Goal: Task Accomplishment & Management: Use online tool/utility

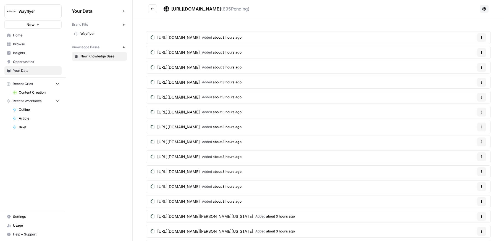
click at [155, 13] on header "https://wayflyer.com/sitemap.xml ( 695 Pending)" at bounding box center [319, 9] width 372 height 18
click at [151, 5] on button "Go back" at bounding box center [152, 8] width 9 height 9
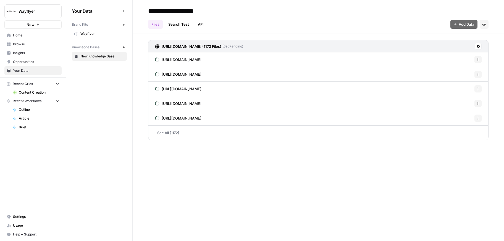
click at [184, 17] on div "Files Search Test API Add Data Settings" at bounding box center [318, 21] width 341 height 13
click at [185, 16] on input "**********" at bounding box center [190, 11] width 88 height 11
type input "*******"
click at [32, 39] on link "Home" at bounding box center [32, 35] width 57 height 9
click at [31, 40] on link "Browse" at bounding box center [32, 44] width 57 height 9
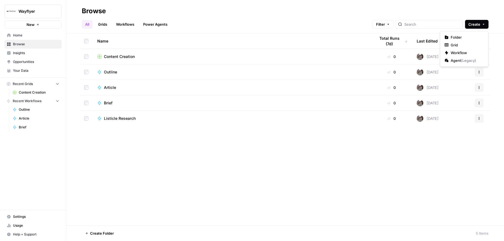
click at [485, 24] on icon "button" at bounding box center [483, 24] width 3 height 3
click at [464, 56] on button "Workflow" at bounding box center [465, 53] width 44 height 8
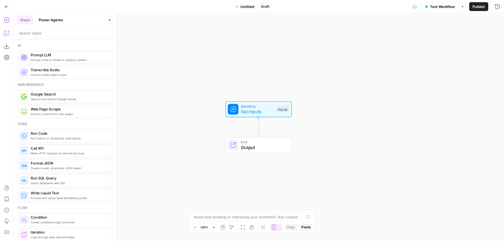
click at [10, 32] on button "Copilot" at bounding box center [6, 33] width 9 height 9
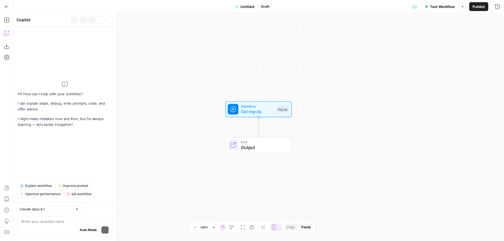
type textarea "Here's a prompt for AirOps Copilot to build Wayfarer's weekly content intellige…"
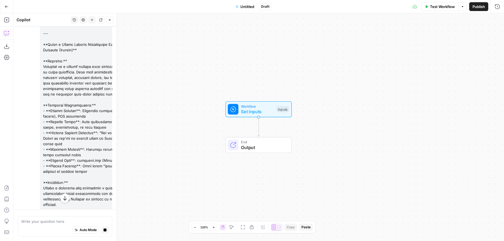
scroll to position [70, 0]
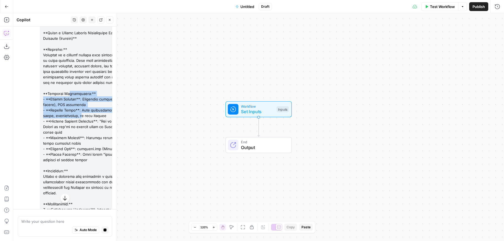
drag, startPoint x: 68, startPoint y: 92, endPoint x: 78, endPoint y: 116, distance: 25.5
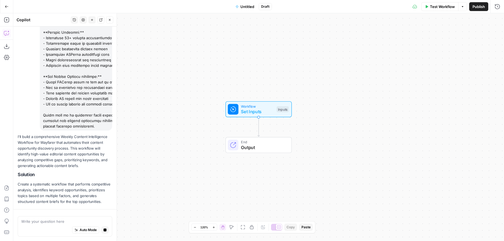
scroll to position [438, 0]
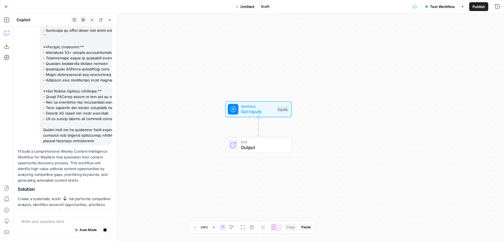
click at [66, 158] on p "I'll build a comprehensive Weekly Content Intelligence Workflow for Wayfarer th…" at bounding box center [65, 166] width 95 height 35
drag, startPoint x: 66, startPoint y: 158, endPoint x: 74, endPoint y: 170, distance: 14.0
click at [74, 170] on p "I'll build a comprehensive Weekly Content Intelligence Workflow for Wayfarer th…" at bounding box center [65, 166] width 95 height 35
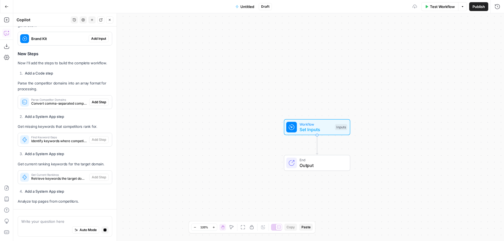
scroll to position [751, 0]
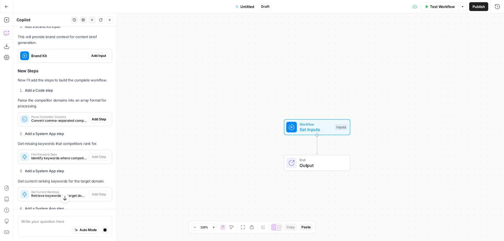
click at [63, 118] on span "Parse Competitor Domains" at bounding box center [59, 117] width 56 height 3
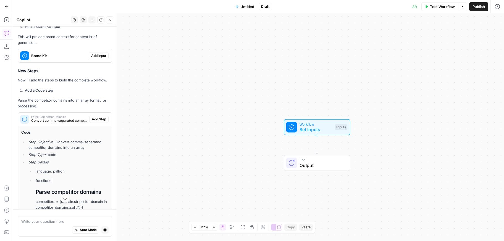
click at [62, 118] on span "Parse Competitor Domains" at bounding box center [59, 117] width 56 height 3
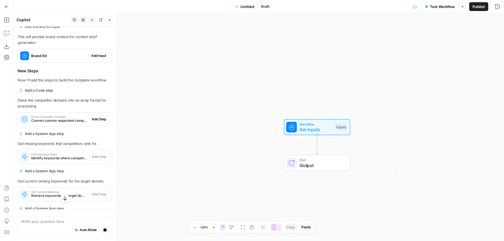
click at [51, 156] on span "Find Keyword Gaps" at bounding box center [59, 154] width 56 height 3
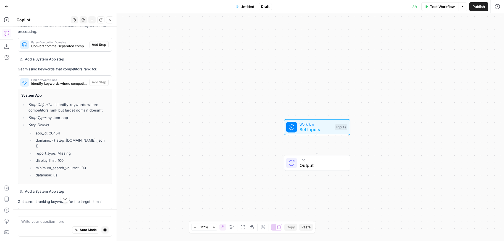
scroll to position [829, 0]
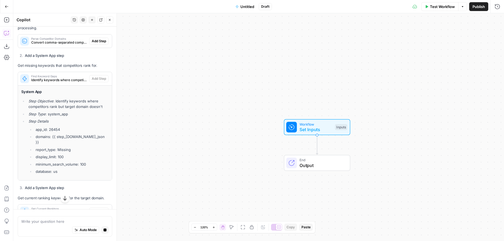
click at [65, 93] on div "System App Step Objective : Identify keywords where competitors rank but target…" at bounding box center [65, 133] width 94 height 95
click at [67, 85] on div "Find Keyword Gaps Identify keywords where competitors rank but target domain do…" at bounding box center [53, 78] width 71 height 13
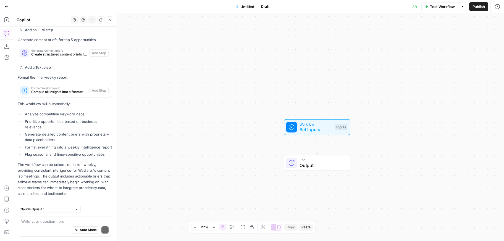
scroll to position [1029, 0]
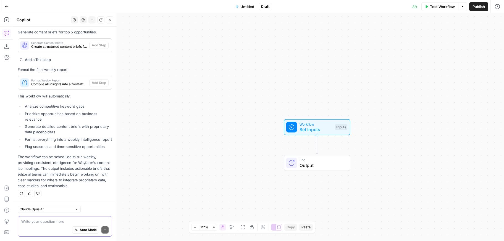
click at [50, 219] on textarea at bounding box center [64, 222] width 87 height 6
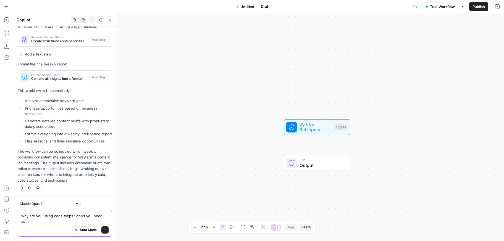
scroll to position [1034, 0]
type textarea "why are you using code tseps? don't you need some semrush data too? rethink you…"
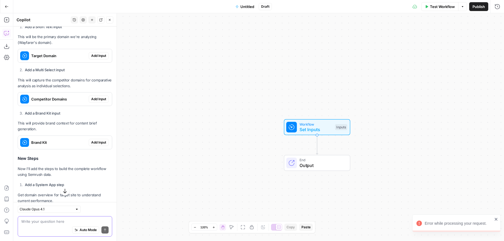
scroll to position [1339, 0]
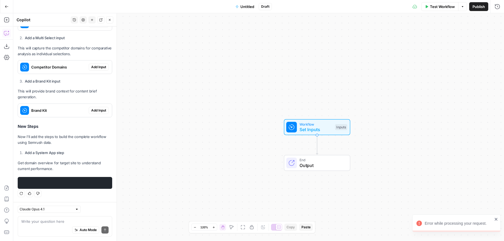
click at [22, 196] on button "Regenerate" at bounding box center [21, 193] width 7 height 7
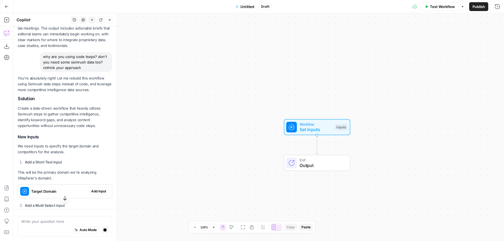
scroll to position [1282, 0]
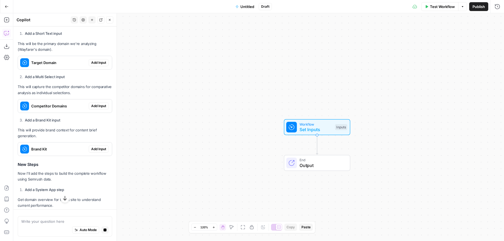
click at [90, 18] on icon "button" at bounding box center [91, 19] width 3 height 3
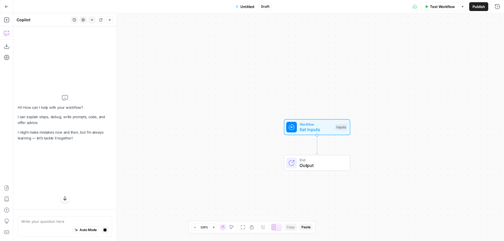
scroll to position [913, 0]
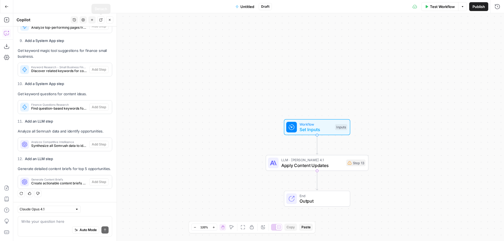
click at [94, 19] on button "New chat" at bounding box center [91, 19] width 7 height 7
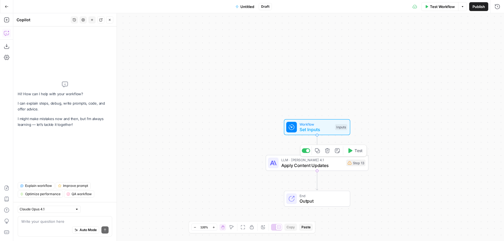
click at [327, 153] on icon "button" at bounding box center [327, 151] width 5 height 5
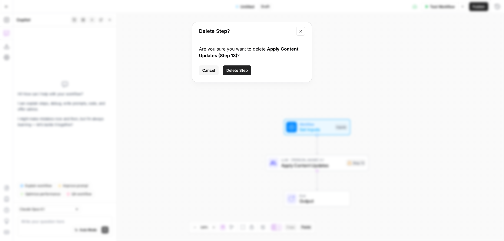
click at [243, 70] on span "Delete Step" at bounding box center [238, 71] width 22 height 6
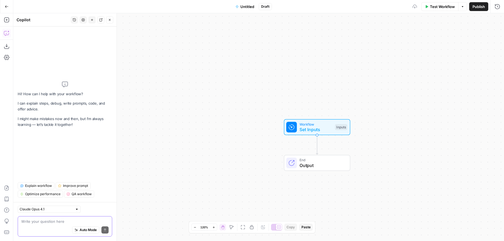
click at [54, 221] on textarea at bounding box center [64, 222] width 87 height 6
paste textarea "Keyword Opportunities: Find keywords competitors rank for that Wayfarer doesn't…"
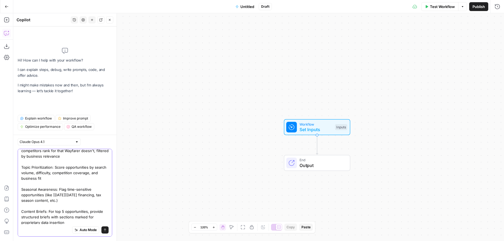
scroll to position [14, 0]
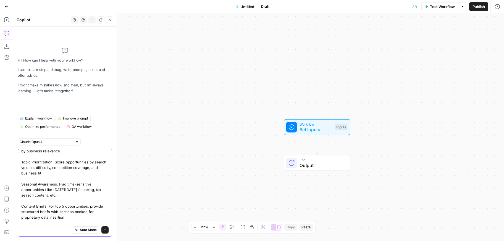
type textarea "Keyword Opportunities: Find keywords competitors rank for that Wayfarer doesn't…"
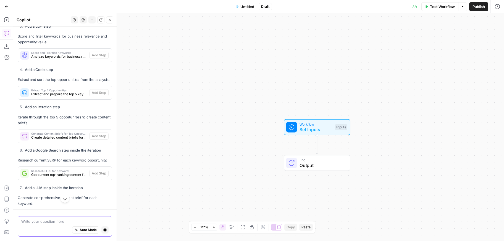
scroll to position [891, 0]
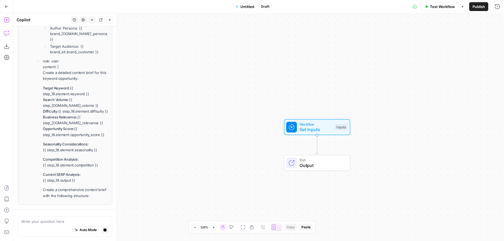
click at [6, 20] on icon "button" at bounding box center [7, 20] width 6 height 6
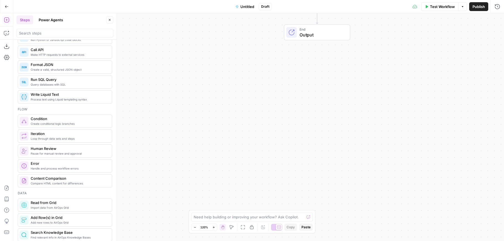
scroll to position [210, 0]
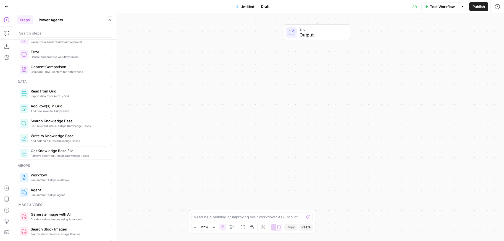
click at [63, 38] on header "Steps Power Agents Close" at bounding box center [64, 26] width 103 height 27
click at [64, 36] on input "search" at bounding box center [65, 33] width 92 height 6
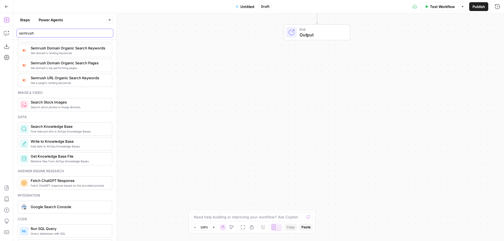
scroll to position [0, 0]
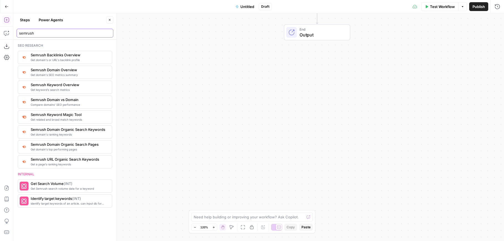
type input "semrush"
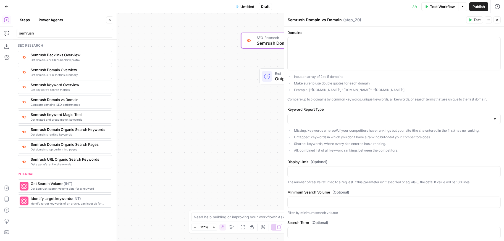
drag, startPoint x: 243, startPoint y: 122, endPoint x: 127, endPoint y: 166, distance: 124.6
click at [127, 166] on div "Workflow Set Inputs Inputs SEO Research Semrush Domain vs Domain Step 20 End Ou…" at bounding box center [258, 127] width 491 height 228
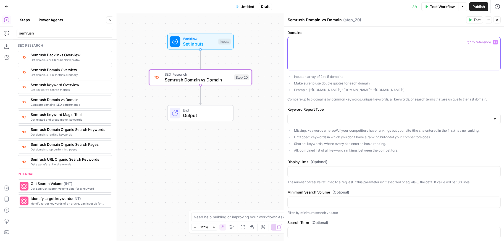
click at [361, 54] on div at bounding box center [394, 53] width 213 height 33
click at [354, 84] on li "Make sure to use double quotes for each domain" at bounding box center [397, 83] width 208 height 5
drag, startPoint x: 351, startPoint y: 79, endPoint x: 379, endPoint y: 103, distance: 37.1
click at [379, 103] on div "Domains “/” to reference Variables Menu Input an array of 2 to 5 domains Make s…" at bounding box center [394, 212] width 220 height 371
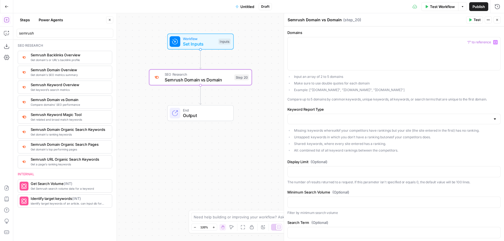
scroll to position [2, 0]
click at [379, 121] on div at bounding box center [395, 117] width 214 height 11
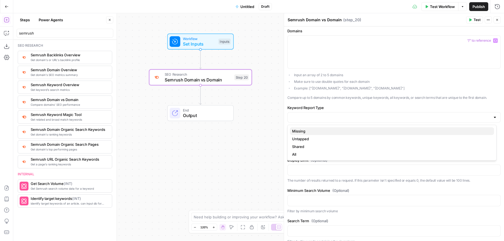
click at [373, 128] on button "Missing" at bounding box center [392, 131] width 204 height 8
type input "Missing"
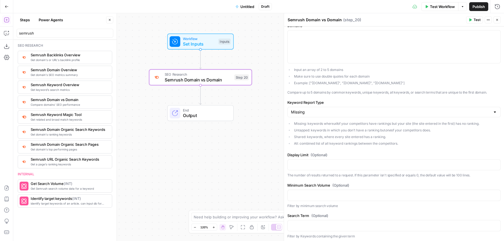
scroll to position [0, 0]
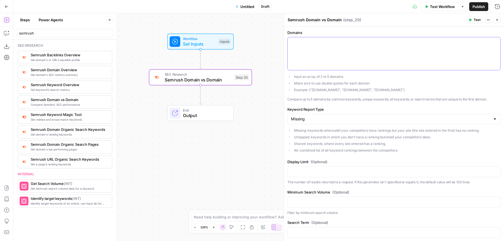
click at [363, 47] on div at bounding box center [394, 53] width 213 height 33
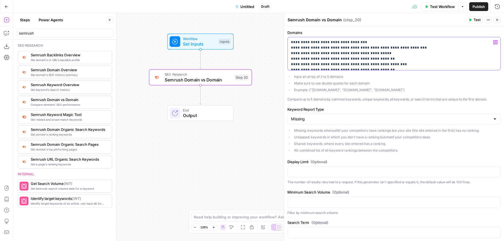
click at [292, 42] on p "**********" at bounding box center [390, 62] width 198 height 44
click at [319, 41] on p "**********" at bounding box center [390, 62] width 198 height 44
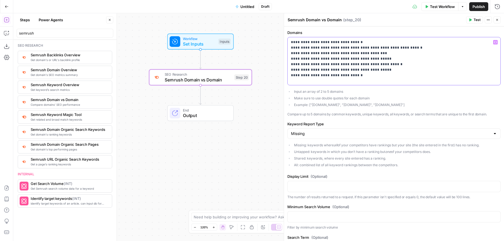
click at [393, 77] on p "**********" at bounding box center [390, 62] width 198 height 44
drag, startPoint x: 321, startPoint y: 43, endPoint x: 267, endPoint y: 40, distance: 54.0
click at [288, 40] on div "**********" at bounding box center [394, 61] width 213 height 48
drag, startPoint x: 351, startPoint y: 47, endPoint x: 274, endPoint y: 46, distance: 76.9
click at [288, 46] on div "**********" at bounding box center [394, 61] width 213 height 48
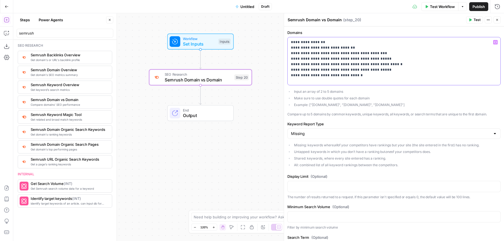
drag, startPoint x: 332, startPoint y: 54, endPoint x: 278, endPoint y: 52, distance: 54.3
click at [288, 52] on div "**********" at bounding box center [394, 61] width 213 height 48
drag, startPoint x: 339, startPoint y: 60, endPoint x: 282, endPoint y: 60, distance: 57.0
click at [288, 60] on div "**********" at bounding box center [394, 61] width 213 height 48
drag, startPoint x: 340, startPoint y: 66, endPoint x: 287, endPoint y: 65, distance: 53.1
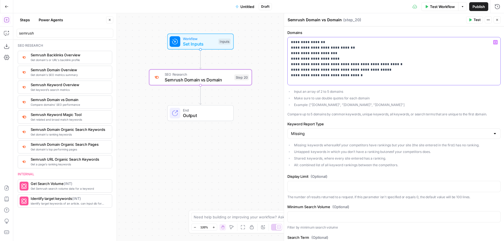
click at [288, 65] on div "**********" at bounding box center [394, 61] width 213 height 48
drag, startPoint x: 363, startPoint y: 77, endPoint x: 277, endPoint y: 65, distance: 86.8
click at [288, 65] on div "**********" at bounding box center [394, 61] width 213 height 48
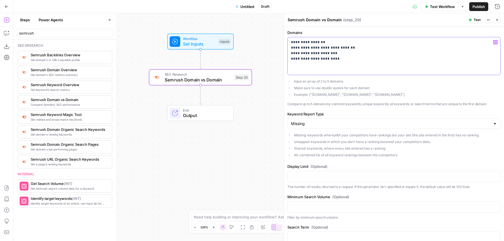
click at [340, 61] on p "**********" at bounding box center [392, 56] width 202 height 33
click at [341, 55] on p "**********" at bounding box center [392, 56] width 202 height 33
click at [355, 48] on p "**********" at bounding box center [392, 56] width 202 height 33
click at [338, 42] on p "**********" at bounding box center [392, 56] width 202 height 33
drag, startPoint x: 338, startPoint y: 43, endPoint x: 271, endPoint y: 41, distance: 66.9
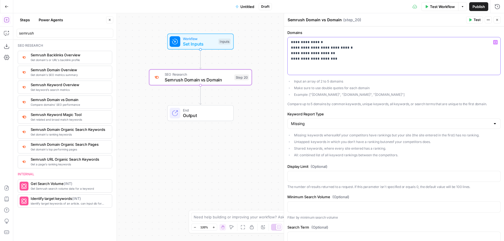
click at [288, 41] on div "**********" at bounding box center [394, 56] width 213 height 38
click at [288, 42] on div "**********" at bounding box center [395, 56] width 214 height 38
click at [290, 43] on div "**********" at bounding box center [394, 56] width 213 height 38
click at [291, 43] on div "**********" at bounding box center [394, 56] width 213 height 38
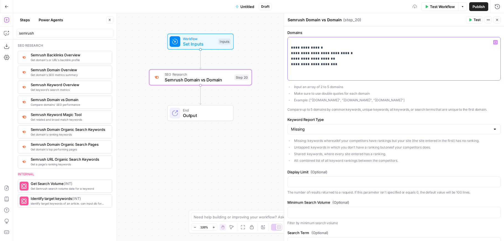
click at [307, 43] on p "**********" at bounding box center [392, 59] width 202 height 39
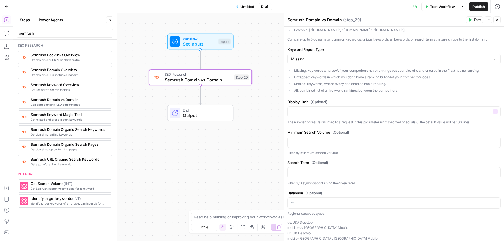
scroll to position [93, 0]
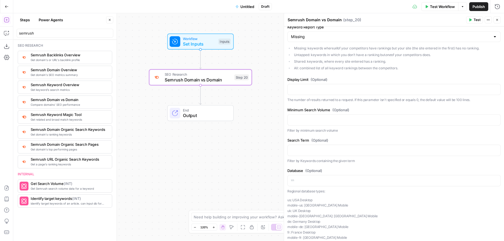
click at [475, 20] on span "Test" at bounding box center [477, 19] width 7 height 5
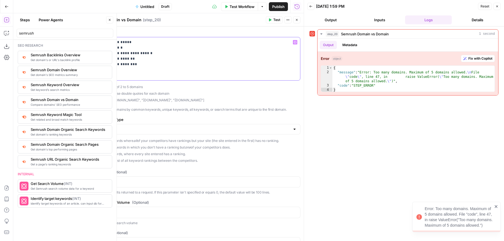
click at [117, 66] on p "**********" at bounding box center [192, 59] width 202 height 39
click at [152, 74] on p "**********" at bounding box center [192, 59] width 202 height 39
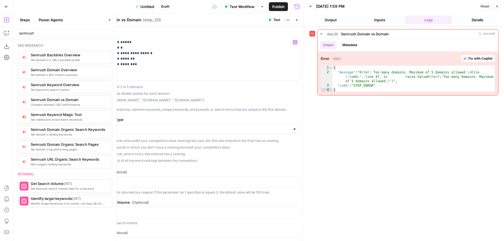
drag, startPoint x: 176, startPoint y: 99, endPoint x: 109, endPoint y: 99, distance: 67.8
click at [109, 99] on li "Example: ["nike.com", "adidas.com", "reebok.com"]" at bounding box center [197, 100] width 208 height 5
copy li "["nike.com", "adidas.com", "reebok.com"]"
click at [177, 67] on p "**********" at bounding box center [192, 59] width 202 height 39
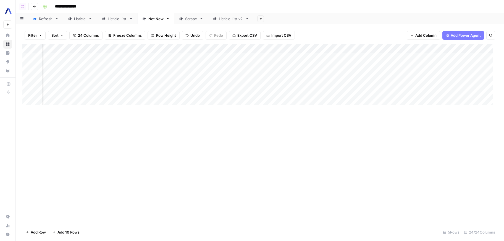
scroll to position [0, 889]
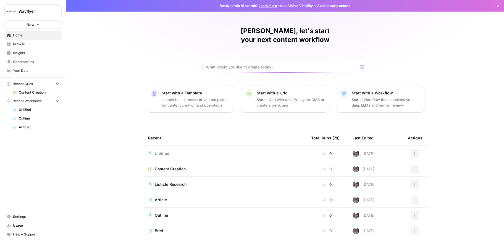
click at [20, 69] on span "Your Data" at bounding box center [36, 70] width 46 height 5
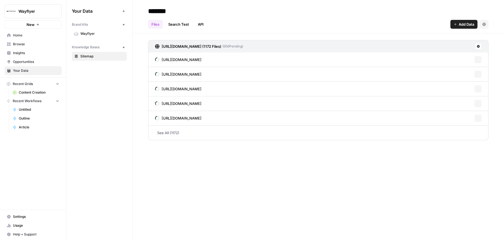
click at [105, 39] on div "Brand Kits New Wayflyer Knowledge Bases New Sitemap" at bounding box center [99, 40] width 55 height 41
click at [105, 37] on link "Wayflyer" at bounding box center [99, 33] width 55 height 9
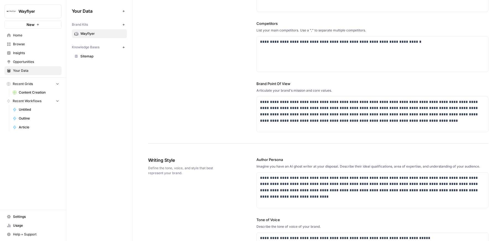
scroll to position [173, 0]
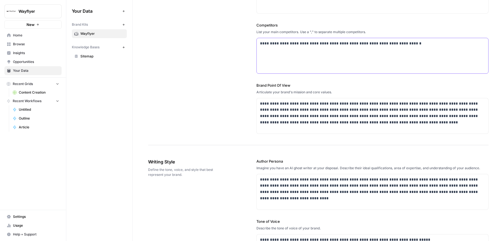
click at [368, 68] on div "**********" at bounding box center [373, 55] width 232 height 35
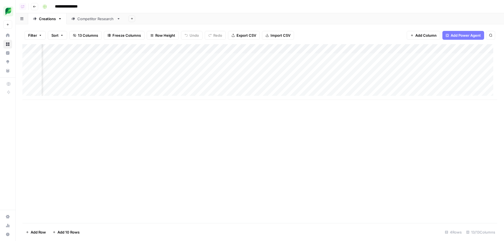
scroll to position [0, 240]
click at [171, 143] on div "Add Column" at bounding box center [259, 133] width 475 height 179
click at [224, 48] on div "Add Column" at bounding box center [259, 72] width 475 height 56
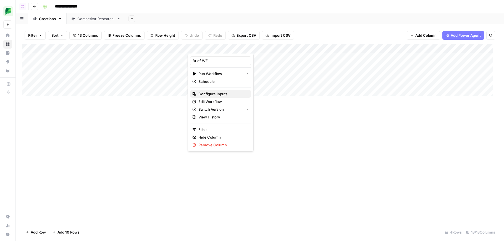
click at [222, 93] on span "Configure Inputs" at bounding box center [223, 94] width 48 height 6
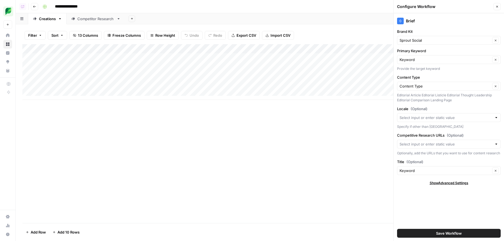
drag, startPoint x: 498, startPoint y: 9, endPoint x: 499, endPoint y: 14, distance: 5.5
click at [498, 9] on button "Close" at bounding box center [497, 6] width 7 height 7
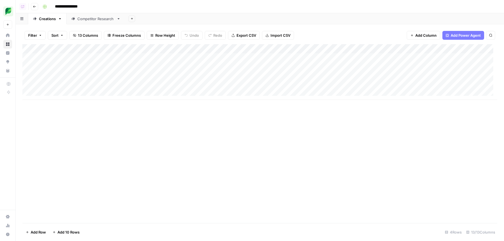
click at [457, 127] on div "Add Column" at bounding box center [259, 133] width 475 height 179
click at [194, 63] on div "Add Column" at bounding box center [259, 72] width 475 height 56
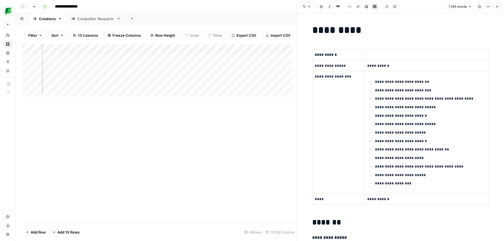
scroll to position [0, 137]
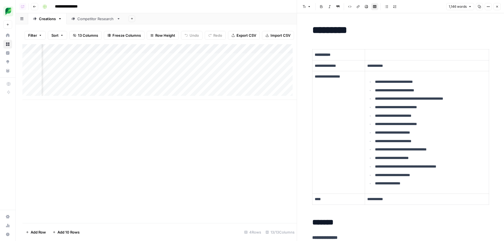
drag, startPoint x: 164, startPoint y: 187, endPoint x: 140, endPoint y: 136, distance: 55.9
click at [163, 181] on div "Add Column" at bounding box center [159, 133] width 275 height 179
click at [89, 70] on div "Add Column" at bounding box center [159, 72] width 275 height 56
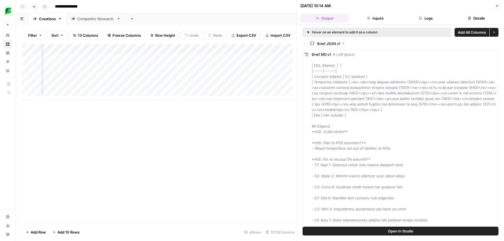
click at [436, 18] on button "Logs" at bounding box center [426, 18] width 48 height 9
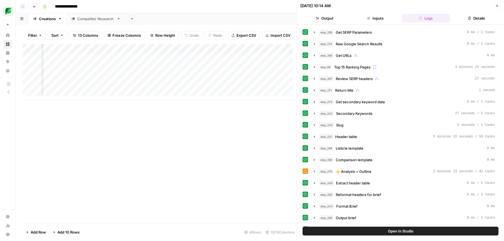
click at [343, 17] on button "Output" at bounding box center [325, 18] width 48 height 9
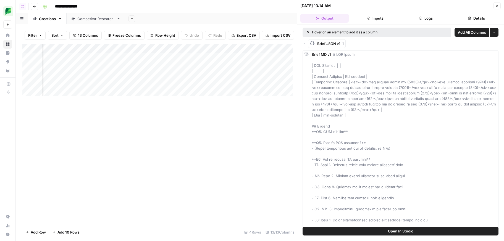
click at [306, 46] on div "Brief JSON v1 1" at bounding box center [401, 43] width 196 height 9
click at [305, 44] on icon "button" at bounding box center [304, 44] width 1 height 2
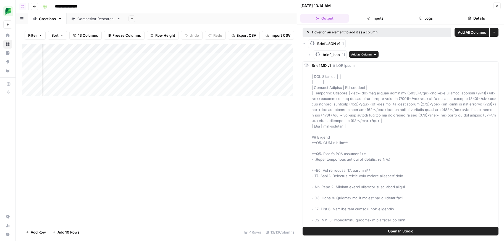
click at [311, 54] on icon "button" at bounding box center [309, 54] width 3 height 3
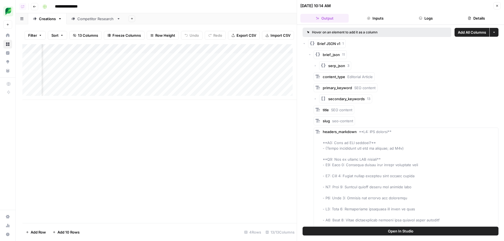
click at [317, 65] on div "serp_json 3" at bounding box center [406, 65] width 185 height 9
click at [316, 65] on icon "button" at bounding box center [315, 65] width 3 height 3
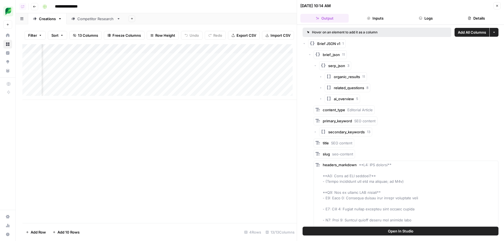
scroll to position [2, 0]
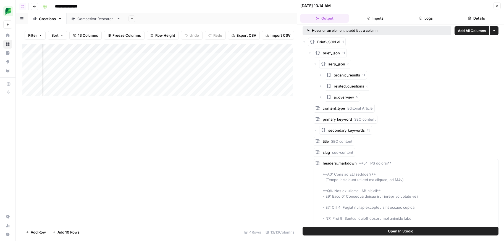
click at [192, 135] on div "Add Column" at bounding box center [159, 133] width 275 height 179
click at [132, 20] on icon "button" at bounding box center [132, 18] width 3 height 3
click at [159, 87] on div "WordPress" at bounding box center [159, 89] width 41 height 6
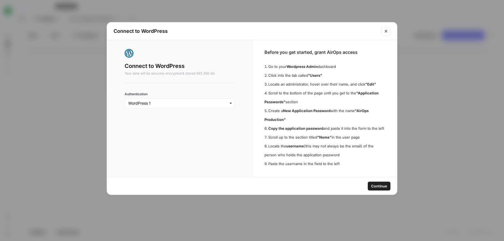
click at [387, 187] on span "Continue" at bounding box center [379, 187] width 16 height 6
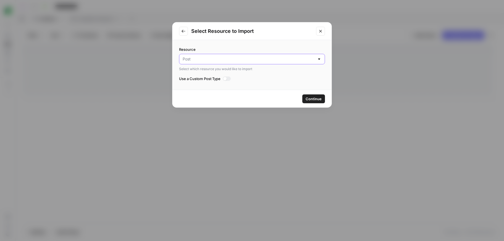
click at [243, 57] on input "Resource" at bounding box center [249, 59] width 132 height 6
type input "Post"
click at [242, 50] on label "Resource" at bounding box center [252, 50] width 146 height 6
click at [242, 56] on input "Post" at bounding box center [249, 59] width 132 height 6
click at [218, 81] on span "Media" at bounding box center [251, 81] width 134 height 6
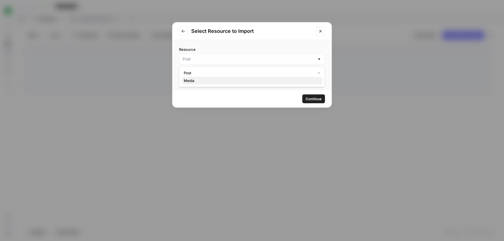
type input "Media"
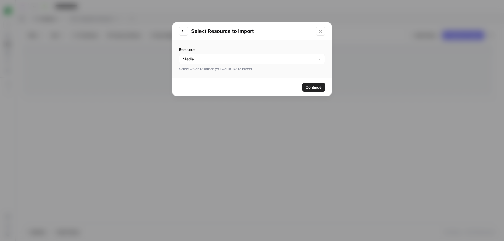
click at [310, 87] on span "Continue" at bounding box center [314, 88] width 16 height 6
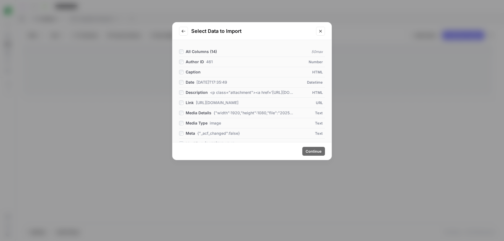
click at [184, 52] on div "All Columns ( 14 )" at bounding box center [198, 52] width 38 height 6
click at [319, 152] on span "Continue" at bounding box center [314, 152] width 16 height 6
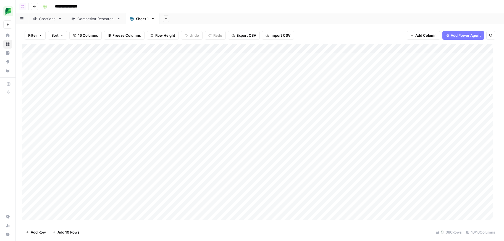
click at [258, 119] on div "Add Column" at bounding box center [259, 134] width 475 height 181
click at [81, 46] on div "Add Column" at bounding box center [259, 134] width 475 height 181
click at [291, 15] on div "Add Sheet" at bounding box center [332, 18] width 345 height 11
click at [53, 19] on div "Creations" at bounding box center [47, 19] width 17 height 6
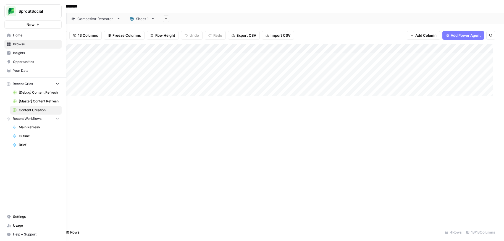
click at [24, 67] on link "Your Data" at bounding box center [32, 70] width 57 height 9
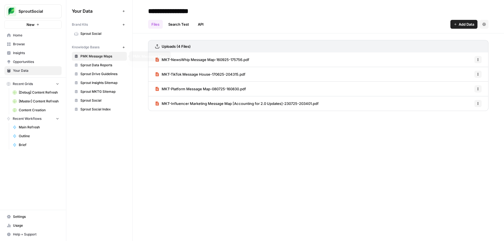
click at [192, 129] on div "**********" at bounding box center [319, 120] width 372 height 241
click at [156, 142] on div "**********" at bounding box center [319, 120] width 372 height 241
click at [202, 129] on div "**********" at bounding box center [319, 120] width 372 height 241
click at [46, 112] on span "Content Creation" at bounding box center [39, 110] width 40 height 5
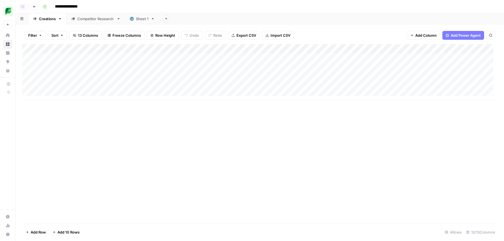
click at [119, 19] on icon at bounding box center [119, 19] width 4 height 4
click at [118, 19] on icon "button" at bounding box center [119, 18] width 2 height 1
click at [138, 48] on span "Delete Sheet" at bounding box center [140, 50] width 27 height 6
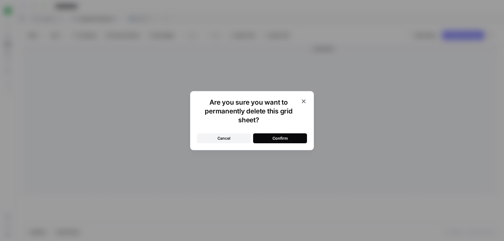
click at [287, 139] on div "Confirm" at bounding box center [280, 139] width 15 height 6
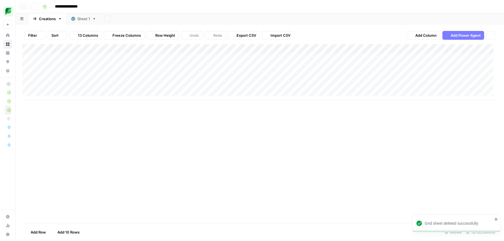
click at [44, 21] on div "Creations" at bounding box center [47, 19] width 17 height 6
click at [155, 151] on div "Add Column" at bounding box center [259, 133] width 475 height 179
drag, startPoint x: 82, startPoint y: 57, endPoint x: 84, endPoint y: 64, distance: 7.7
click at [84, 64] on div "Add Column" at bounding box center [259, 72] width 475 height 56
click at [169, 161] on div "Add Column" at bounding box center [259, 133] width 475 height 179
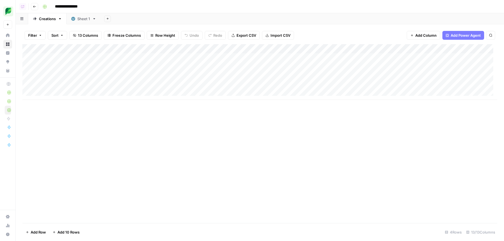
click at [112, 132] on div "Add Column" at bounding box center [259, 133] width 475 height 179
click at [224, 57] on div "Add Column" at bounding box center [259, 72] width 475 height 56
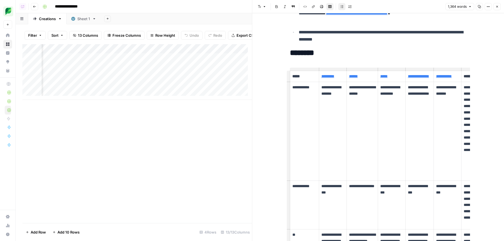
scroll to position [629, 0]
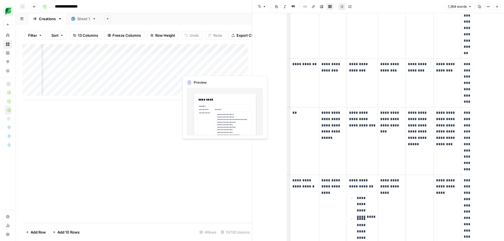
click at [223, 69] on div "Add Column" at bounding box center [137, 72] width 230 height 56
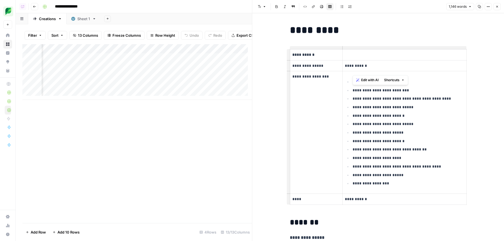
drag, startPoint x: 353, startPoint y: 80, endPoint x: 352, endPoint y: 85, distance: 4.6
click at [353, 85] on p "**********" at bounding box center [408, 82] width 111 height 6
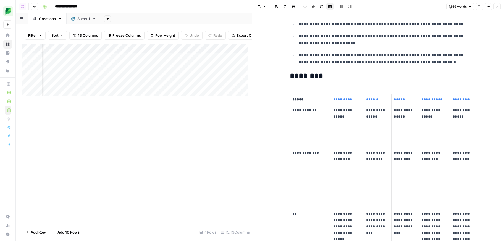
scroll to position [448, 0]
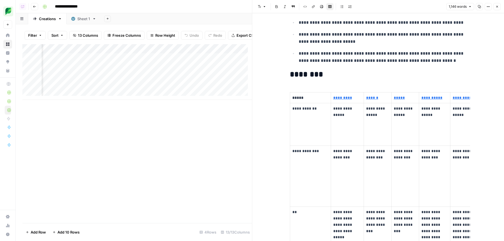
click at [308, 70] on h2 "********" at bounding box center [378, 74] width 177 height 9
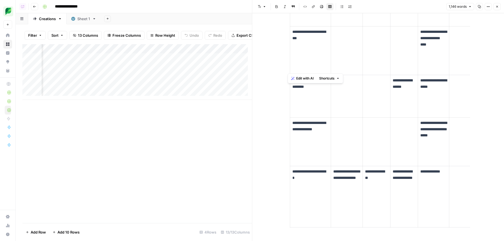
scroll to position [0, 271]
click at [212, 67] on div "Add Column" at bounding box center [137, 72] width 230 height 56
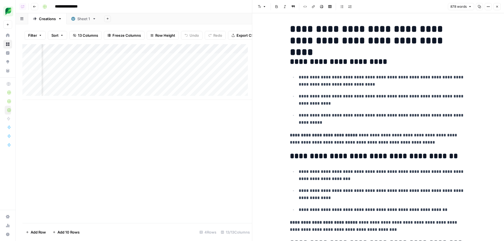
scroll to position [1, 0]
click at [295, 29] on h1 "**********" at bounding box center [378, 35] width 177 height 23
drag, startPoint x: 295, startPoint y: 29, endPoint x: 419, endPoint y: 141, distance: 167.0
click at [419, 141] on p "**********" at bounding box center [378, 139] width 177 height 14
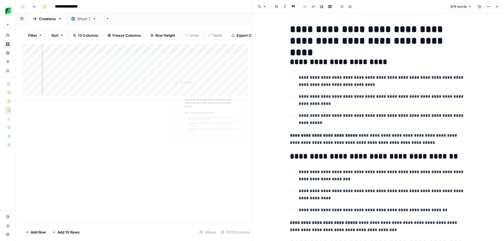
scroll to position [0, 475]
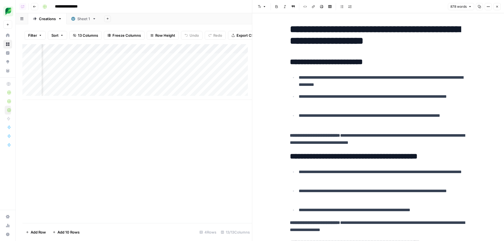
click at [157, 62] on div "Add Column" at bounding box center [137, 72] width 230 height 56
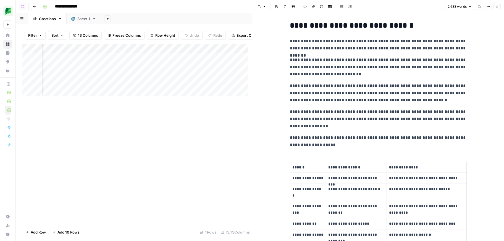
scroll to position [4, 475]
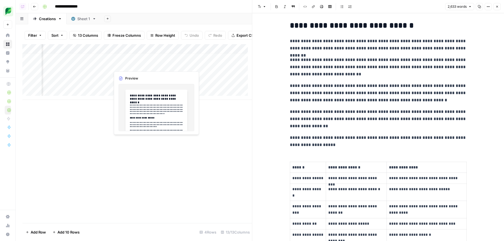
click at [159, 66] on div "Add Column" at bounding box center [137, 72] width 230 height 56
click at [159, 65] on div "Add Column" at bounding box center [137, 72] width 230 height 56
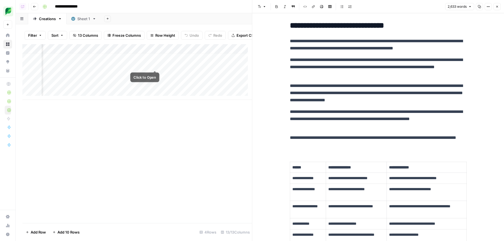
click at [158, 65] on div at bounding box center [135, 65] width 51 height 10
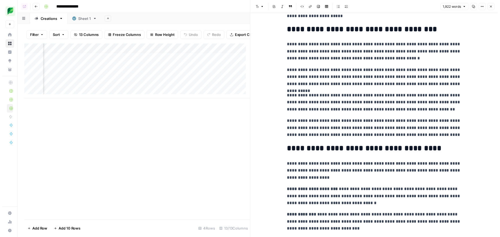
scroll to position [564, 0]
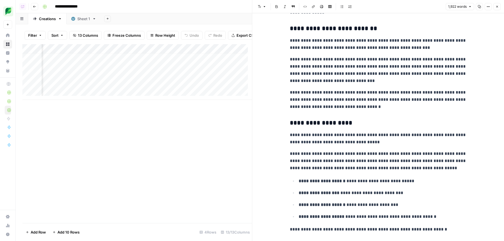
click at [496, 6] on button "Close" at bounding box center [497, 6] width 7 height 7
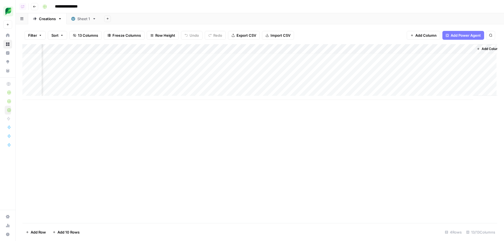
scroll to position [4, 266]
click at [324, 207] on div "Add Column" at bounding box center [259, 133] width 475 height 179
click at [197, 20] on div "Add Sheet" at bounding box center [303, 18] width 404 height 11
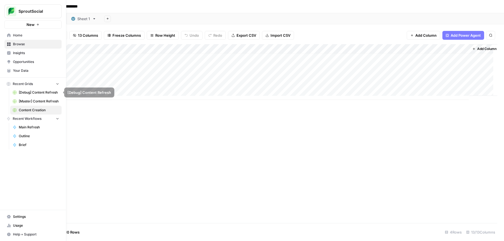
click at [48, 105] on link "[Master] Content Refresh" at bounding box center [35, 101] width 51 height 9
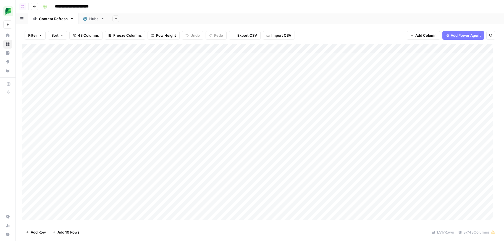
click at [197, 20] on div "Add Sheet" at bounding box center [306, 18] width 395 height 11
click at [196, 12] on header "**********" at bounding box center [260, 6] width 489 height 13
drag, startPoint x: 302, startPoint y: 9, endPoint x: 291, endPoint y: 33, distance: 26.6
click at [302, 9] on div "**********" at bounding box center [269, 6] width 459 height 9
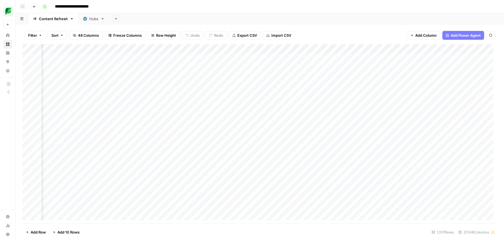
scroll to position [2, 985]
click at [367, 18] on div "Add Sheet" at bounding box center [306, 18] width 395 height 11
click at [343, 50] on div "Add Column" at bounding box center [259, 134] width 475 height 181
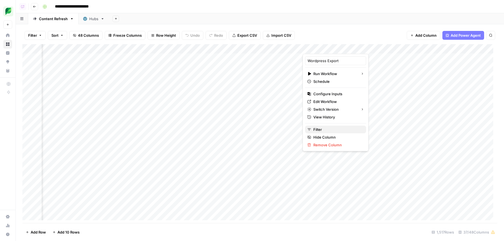
click at [330, 127] on span "Filter" at bounding box center [338, 130] width 48 height 6
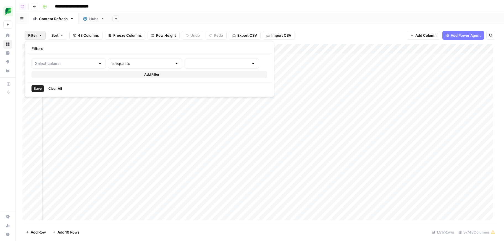
type input "Wordpress Export"
click at [139, 60] on div "is equal to" at bounding box center [155, 63] width 81 height 11
type input "is equal to"
click at [212, 65] on input "text" at bounding box center [235, 64] width 67 height 6
click at [198, 100] on span "success" at bounding box center [218, 101] width 62 height 6
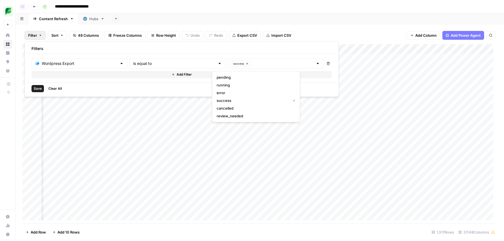
click at [34, 88] on span "Save" at bounding box center [38, 88] width 8 height 5
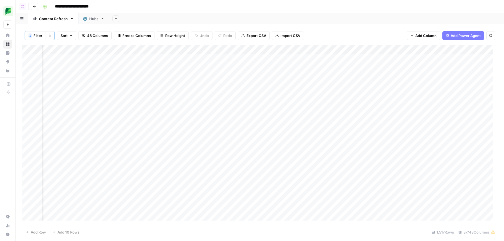
scroll to position [0, 877]
click at [370, 30] on div "1 Filter Clear filters Sort 48 Columns Freeze Columns Row Height Undo Redo Expo…" at bounding box center [259, 36] width 475 height 18
click at [174, 49] on div "Add Column" at bounding box center [259, 134] width 475 height 178
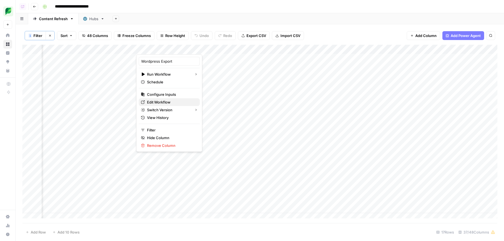
click at [178, 101] on span "Edit Workflow" at bounding box center [171, 103] width 48 height 6
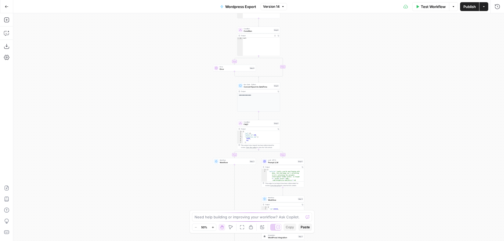
drag, startPoint x: 330, startPoint y: 157, endPoint x: 325, endPoint y: 120, distance: 36.6
click at [324, 91] on div "**********" at bounding box center [258, 127] width 491 height 228
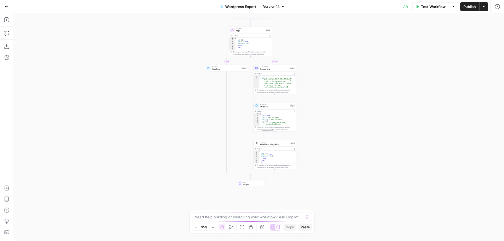
drag, startPoint x: 325, startPoint y: 118, endPoint x: 322, endPoint y: 99, distance: 19.7
click at [322, 97] on div "**********" at bounding box center [258, 127] width 491 height 228
click at [328, 149] on div "**********" at bounding box center [258, 127] width 491 height 228
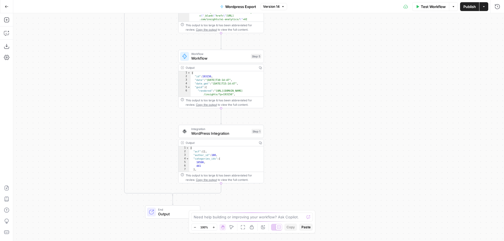
click at [243, 131] on span "Integration" at bounding box center [220, 129] width 58 height 4
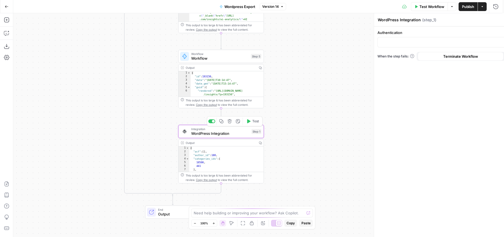
type input "WordPress 1"
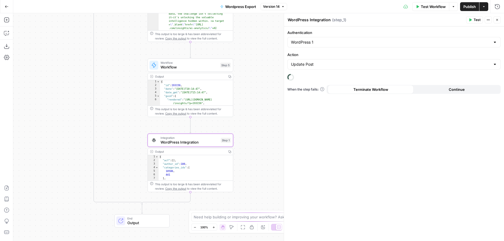
drag, startPoint x: 155, startPoint y: 103, endPoint x: 133, endPoint y: 107, distance: 22.0
click at [133, 107] on div "**********" at bounding box center [258, 127] width 491 height 228
click at [319, 61] on div "Update Post" at bounding box center [395, 64] width 214 height 11
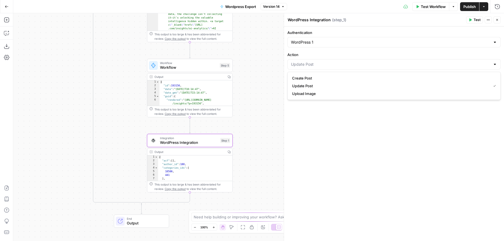
type input "Update Post"
click at [334, 53] on label "Action" at bounding box center [395, 55] width 214 height 6
click at [334, 62] on input "Update Post" at bounding box center [391, 65] width 200 height 6
type input "Update Post"
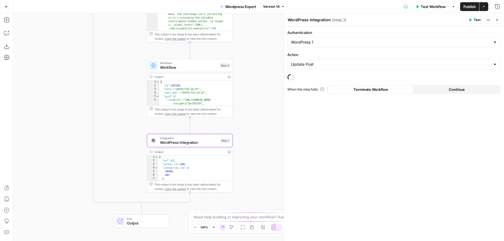
click at [334, 53] on label "Action" at bounding box center [395, 55] width 214 height 6
click at [334, 62] on input "Update Post" at bounding box center [391, 65] width 200 height 6
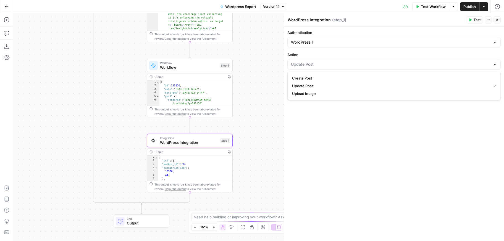
type input "Update Post"
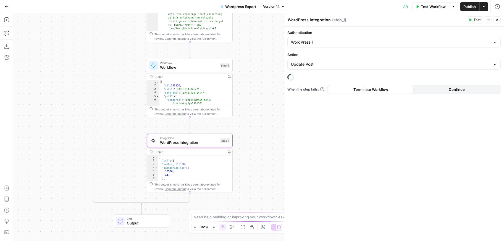
click at [251, 69] on div "**********" at bounding box center [258, 127] width 491 height 228
click at [257, 63] on div "**********" at bounding box center [258, 127] width 491 height 228
click at [218, 139] on span "Integration" at bounding box center [189, 138] width 58 height 4
click at [214, 68] on span "Workflow" at bounding box center [189, 68] width 58 height 6
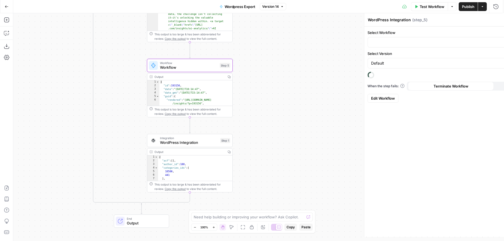
type textarea "Workflow"
type input "[AirOps] Update Post"
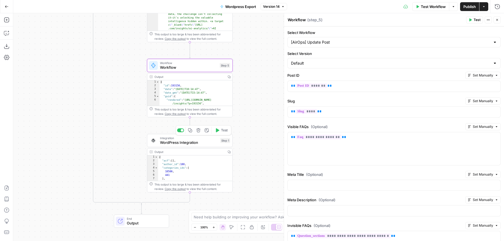
click at [210, 141] on span "WordPress Integration" at bounding box center [189, 143] width 58 height 6
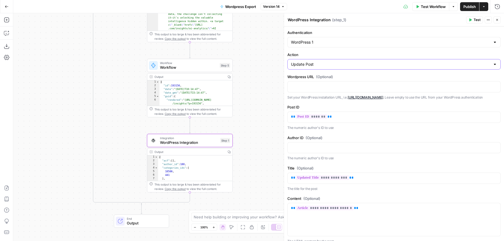
click at [361, 64] on input "Update Post" at bounding box center [391, 65] width 200 height 6
type input "Update Post"
click at [373, 53] on label "Action" at bounding box center [395, 55] width 214 height 6
click at [373, 62] on input "Update Post" at bounding box center [391, 65] width 200 height 6
type input "Update Post"
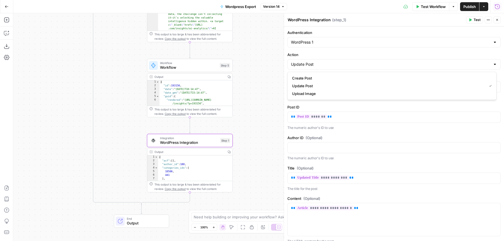
click at [500, 8] on icon "button" at bounding box center [498, 7] width 6 height 6
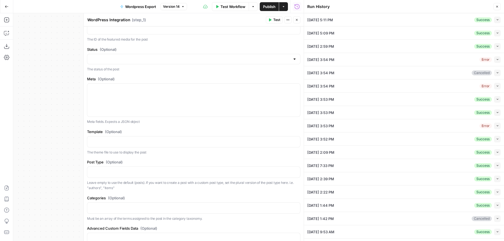
scroll to position [346, 0]
click at [168, 65] on div at bounding box center [194, 59] width 214 height 11
click at [147, 101] on span "Publish" at bounding box center [191, 102] width 198 height 6
type input "Publish"
click at [166, 82] on label "Meta (Optional)" at bounding box center [194, 80] width 214 height 6
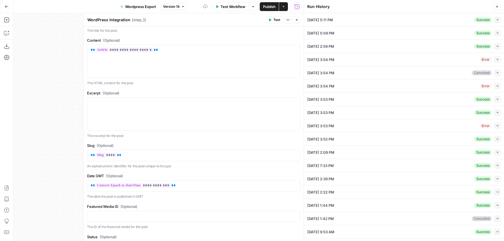
scroll to position [0, 0]
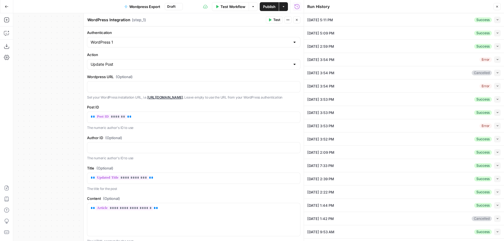
click at [35, 65] on div "**********" at bounding box center [158, 127] width 291 height 228
click at [496, 22] on button "Collapse" at bounding box center [497, 20] width 7 height 7
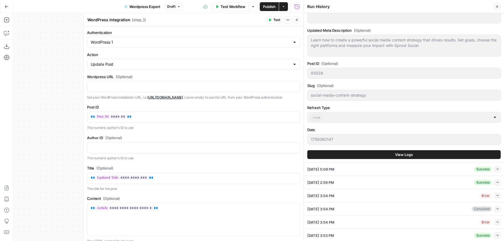
scroll to position [208, 0]
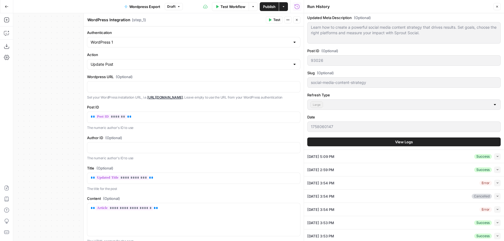
click at [404, 139] on span "View Logs" at bounding box center [404, 142] width 18 height 6
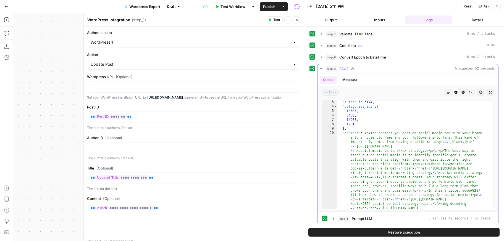
scroll to position [80, 0]
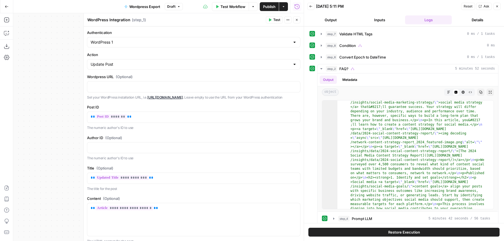
click at [298, 20] on icon "button" at bounding box center [296, 19] width 3 height 3
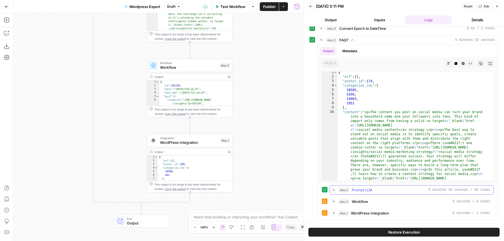
scroll to position [27, 0]
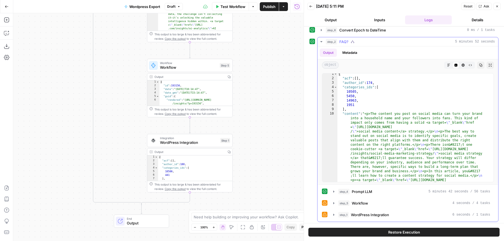
click at [395, 197] on div "step_4 Prompt LLM 5 minutes 42 seconds / 56 tasks step_5 Workflow 4 seconds / 4…" at bounding box center [408, 203] width 172 height 33
click at [396, 195] on button "step_4 Prompt LLM 5 minutes 42 seconds / 56 tasks" at bounding box center [412, 192] width 164 height 9
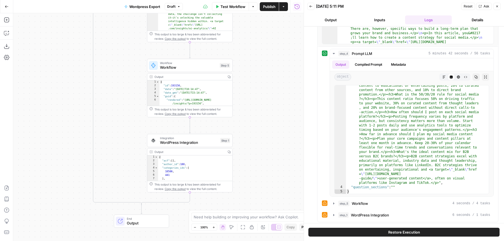
scroll to position [167, 0]
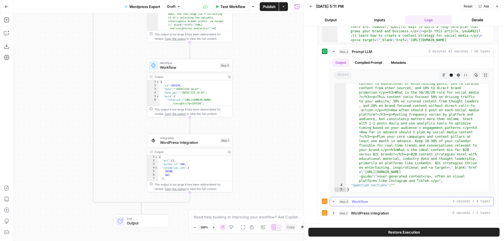
click at [430, 201] on div "step_5 Workflow 4 seconds / 4 tasks" at bounding box center [415, 202] width 152 height 6
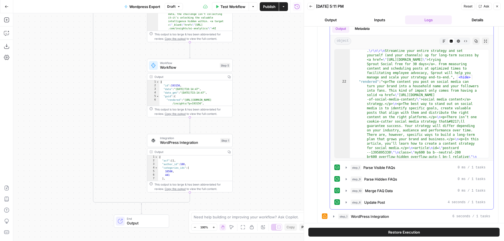
scroll to position [2049, 0]
type textarea "**********"
click at [372, 92] on div ""raw" : "The content you post on social media can turn your brand into a househ…" at bounding box center [417, 223] width 135 height 4250
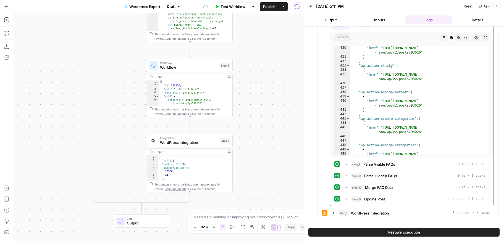
scroll to position [7518, 0]
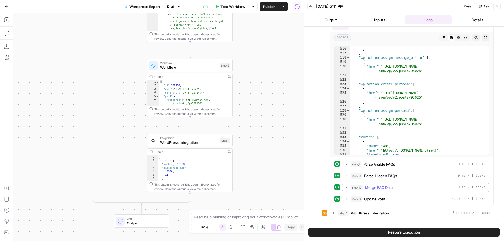
click at [399, 188] on div "step_10 Merge FAQ Data 0 ms / 1 tasks" at bounding box center [418, 188] width 135 height 6
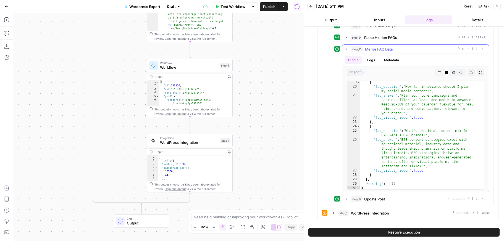
scroll to position [152, 0]
click at [412, 196] on button "step_6 Update Post 4 seconds / 1 tasks" at bounding box center [416, 199] width 147 height 9
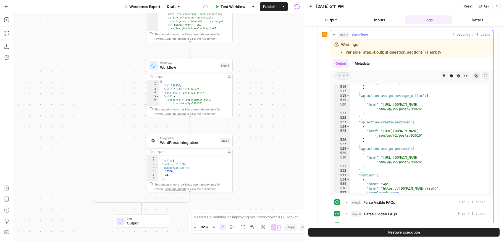
scroll to position [0, 0]
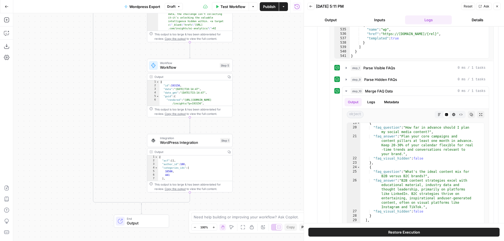
click at [211, 64] on span "Workflow" at bounding box center [189, 63] width 58 height 4
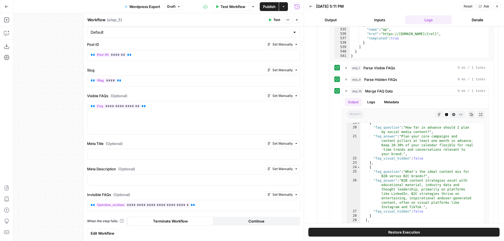
scroll to position [31, 0]
click at [407, 160] on div "{ "faq_question" : "How far in advance should I plan my social media content?" …" at bounding box center [421, 180] width 120 height 118
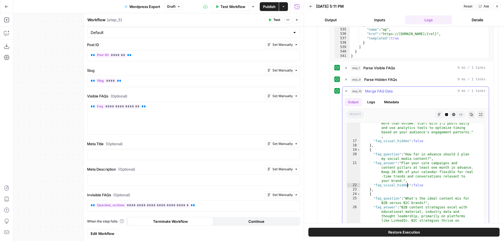
scroll to position [126, 0]
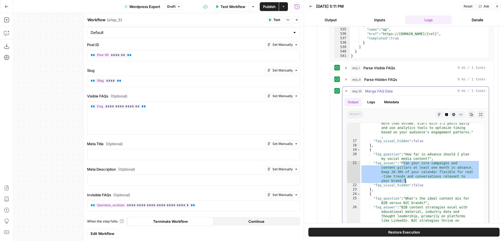
drag, startPoint x: 404, startPoint y: 165, endPoint x: 405, endPoint y: 180, distance: 15.0
click at [405, 180] on div ""faq_answer" : "Posting frequency varies by platform and audience, but consiste…" at bounding box center [421, 196] width 120 height 166
type textarea "**********"
click at [405, 180] on div ""faq_answer" : "Posting frequency varies by platform and audience, but consiste…" at bounding box center [421, 196] width 120 height 166
drag, startPoint x: 402, startPoint y: 163, endPoint x: 404, endPoint y: 181, distance: 18.6
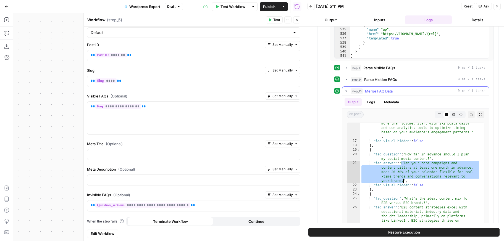
click at [404, 181] on div ""faq_answer" : "Posting frequency varies by platform and audience, but consiste…" at bounding box center [421, 196] width 120 height 166
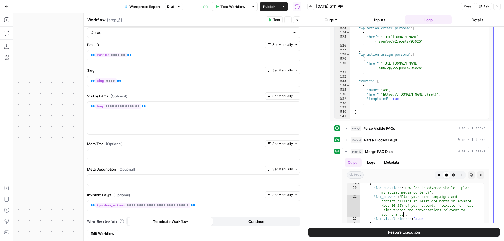
scroll to position [431, 0]
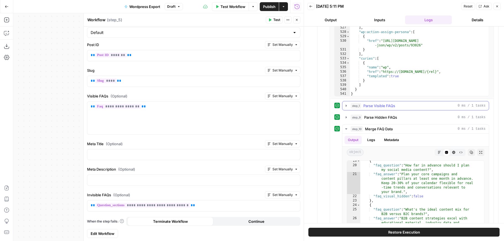
click at [393, 108] on span "Parse Visible FAQs" at bounding box center [380, 106] width 32 height 6
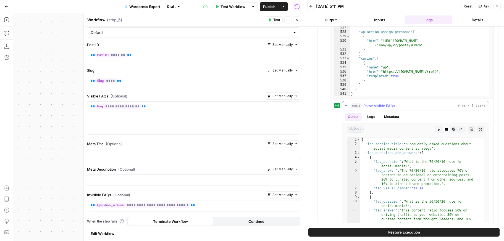
click at [393, 107] on span "Parse Visible FAQs" at bounding box center [380, 106] width 32 height 6
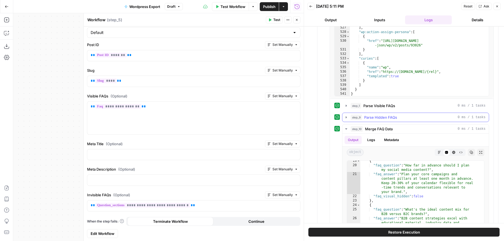
click at [389, 117] on span "Parse Hidden FAQs" at bounding box center [381, 118] width 33 height 6
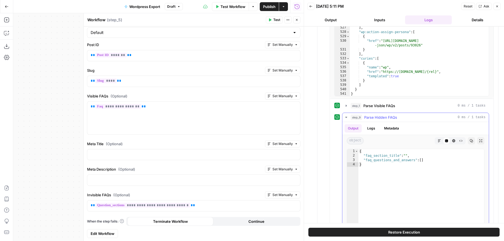
click at [389, 117] on span "Parse Hidden FAQs" at bounding box center [381, 118] width 33 height 6
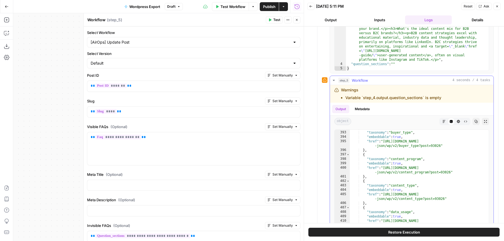
scroll to position [6861, 0]
